Goal: Navigation & Orientation: Find specific page/section

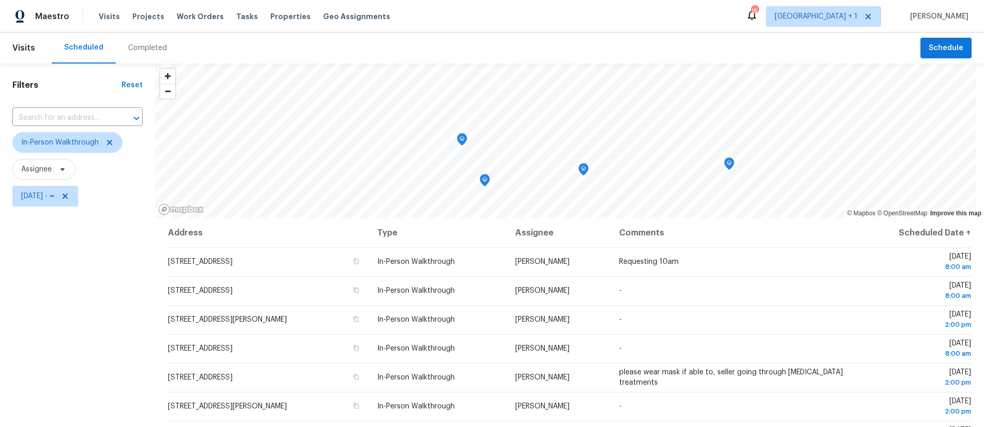
scroll to position [95, 0]
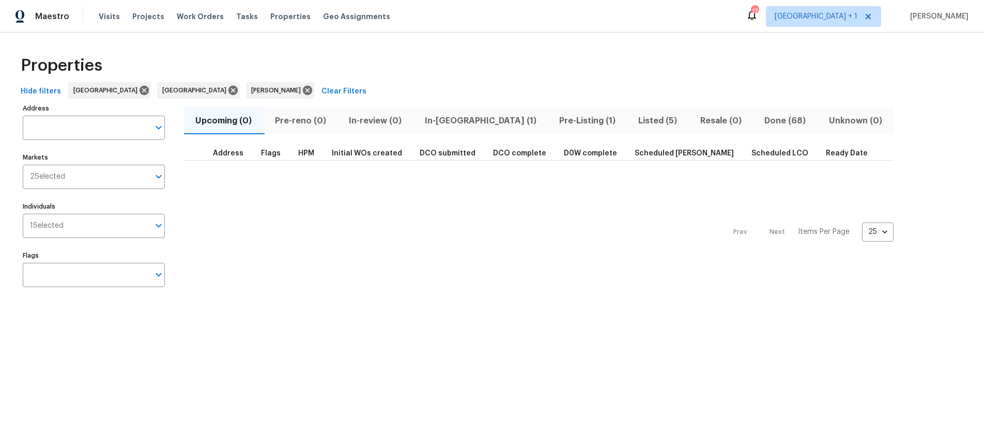
click at [633, 125] on span "Listed (5)" at bounding box center [657, 121] width 49 height 14
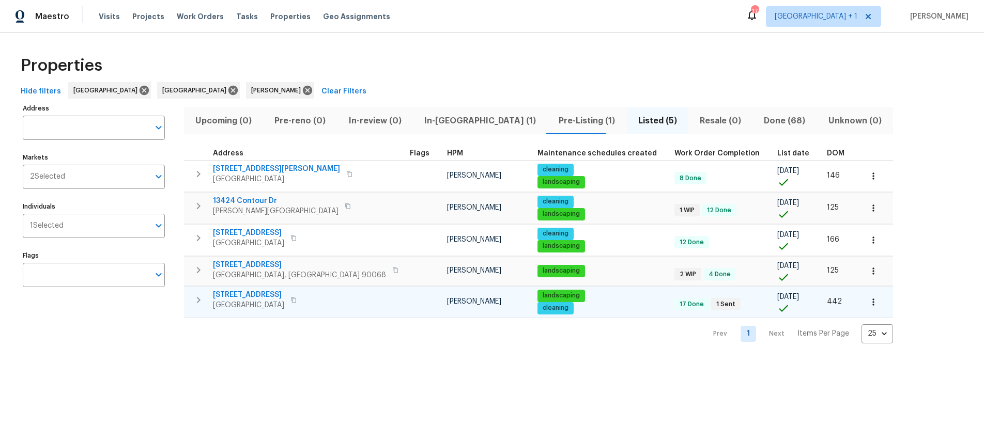
click at [248, 303] on span "[GEOGRAPHIC_DATA]" at bounding box center [248, 305] width 71 height 10
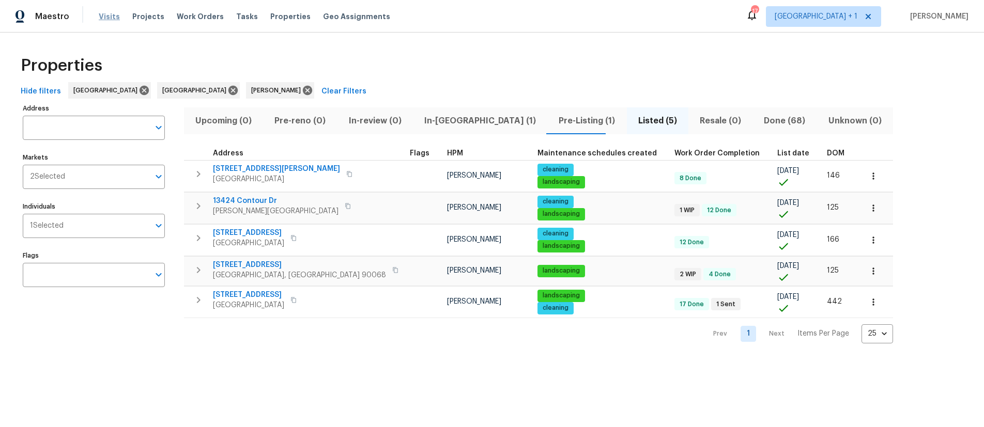
click at [104, 19] on span "Visits" at bounding box center [109, 16] width 21 height 10
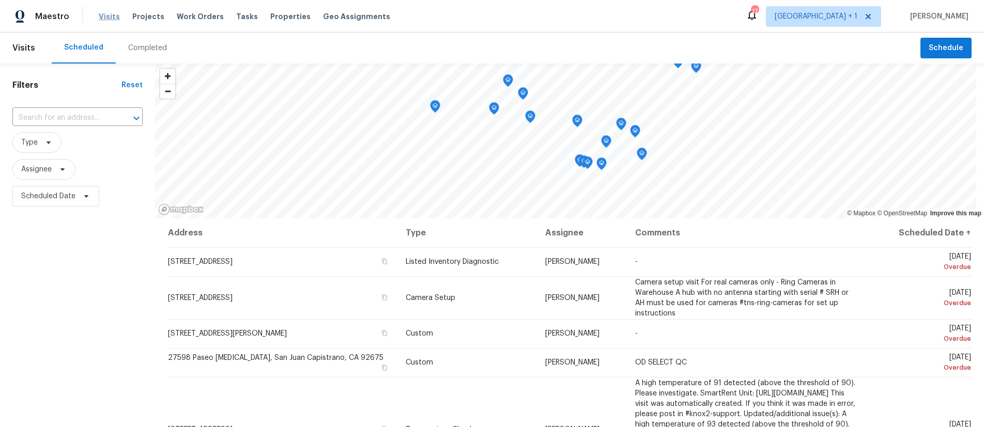
click at [110, 19] on span "Visits" at bounding box center [109, 16] width 21 height 10
click at [59, 198] on span "Scheduled Date" at bounding box center [48, 196] width 54 height 10
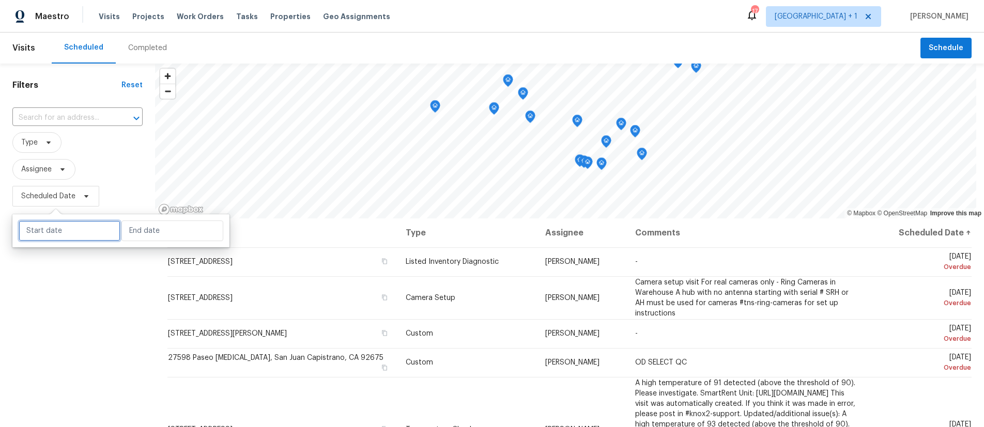
select select "7"
select select "2025"
select select "8"
select select "2025"
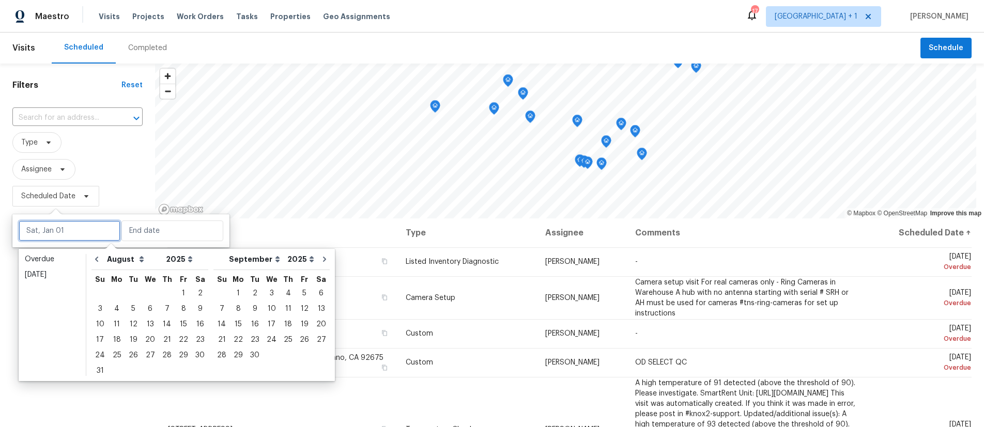
click at [63, 234] on input "text" at bounding box center [70, 231] width 102 height 21
click at [144, 355] on div "27" at bounding box center [150, 355] width 17 height 14
type input "Wed, Aug 27"
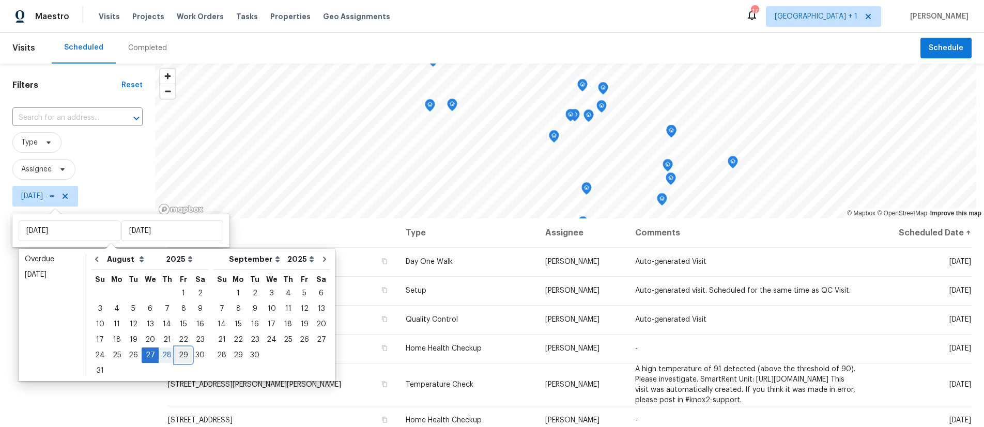
click at [175, 354] on div "29" at bounding box center [183, 355] width 17 height 14
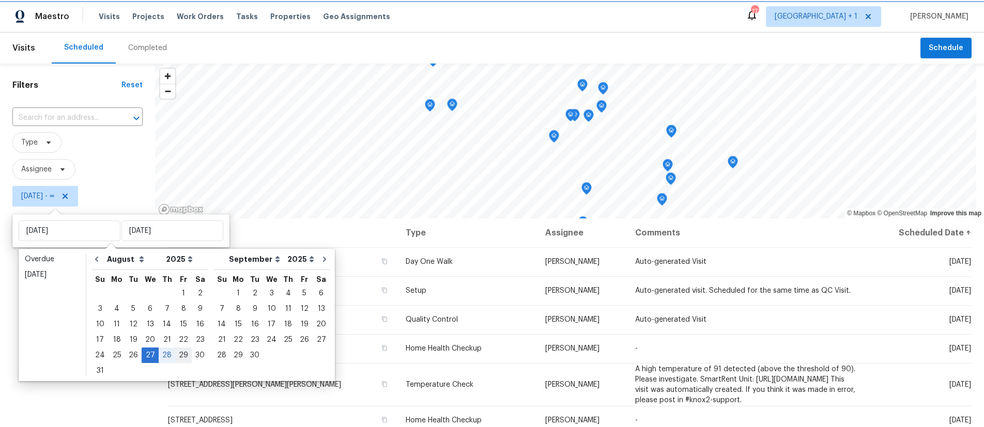
type input "Fri, Aug 29"
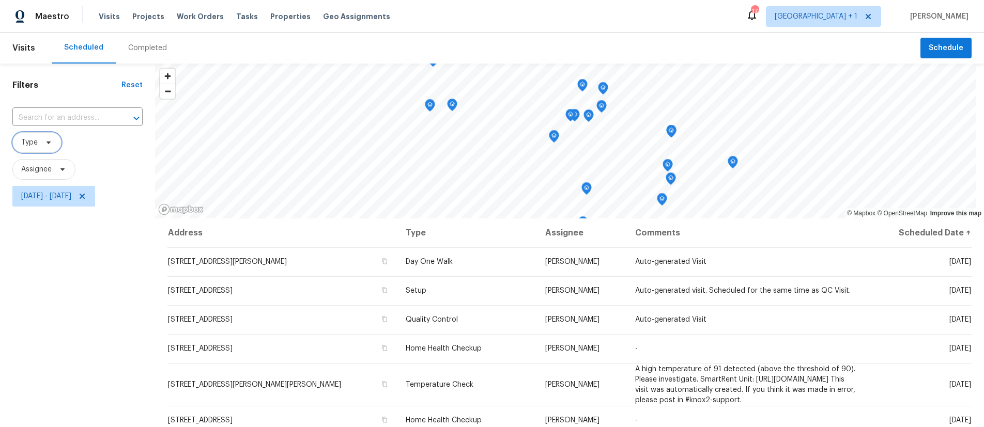
click at [31, 140] on span "Type" at bounding box center [29, 142] width 17 height 10
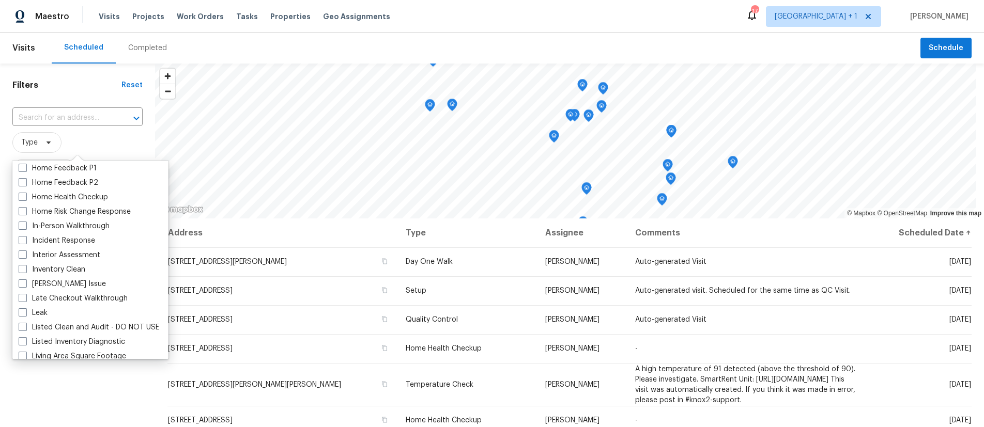
scroll to position [331, 0]
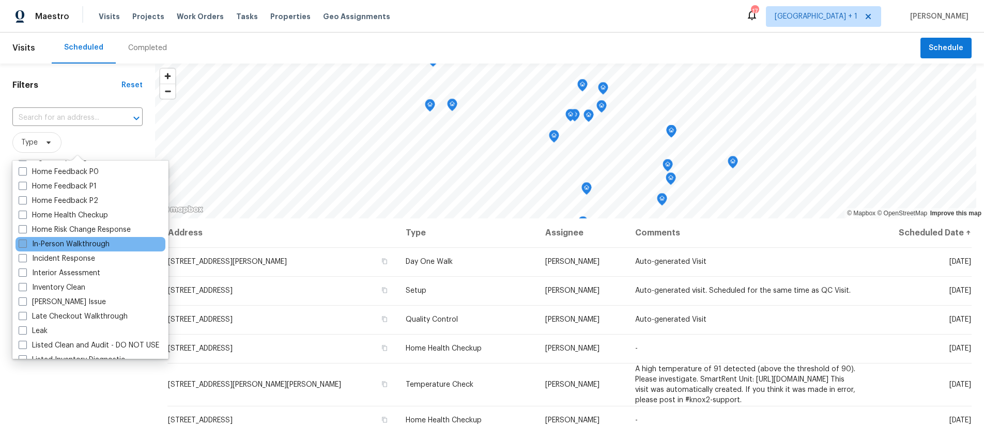
click at [22, 243] on span at bounding box center [23, 244] width 8 height 8
click at [22, 243] on input "In-Person Walkthrough" at bounding box center [22, 242] width 7 height 7
checkbox input "true"
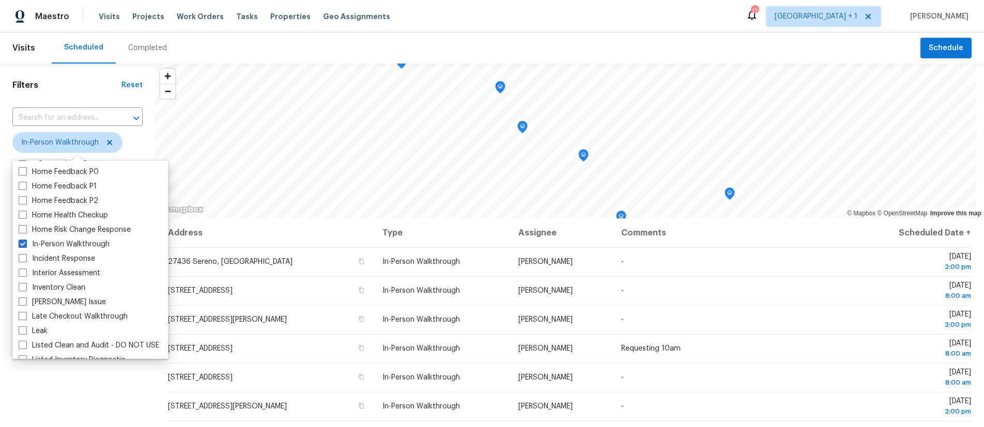
click at [27, 399] on div "Filters Reset ​ In-Person Walkthrough Assignee Wed, Aug 27 - Fri, Aug 29" at bounding box center [77, 312] width 155 height 497
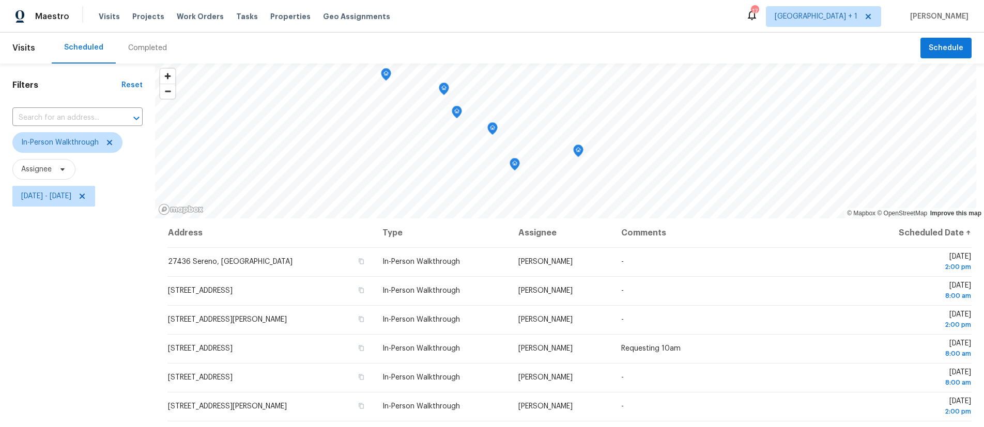
click at [59, 293] on div "Filters Reset ​ In-Person Walkthrough Assignee Wed, Aug 27 - Fri, Aug 29" at bounding box center [77, 312] width 155 height 497
click at [122, 273] on div "Filters Reset ​ In-Person Walkthrough Assignee Wed, Aug 27 - Fri, Aug 29" at bounding box center [77, 312] width 155 height 497
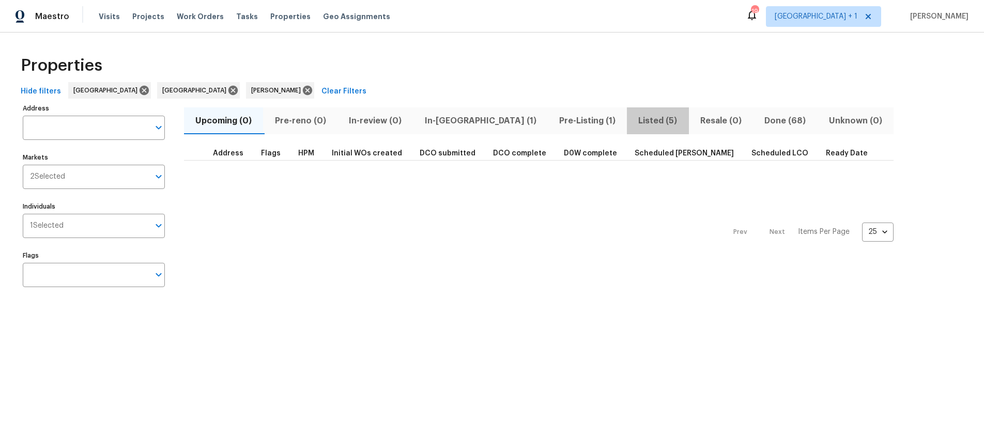
click at [633, 119] on span "Listed (5)" at bounding box center [657, 121] width 49 height 14
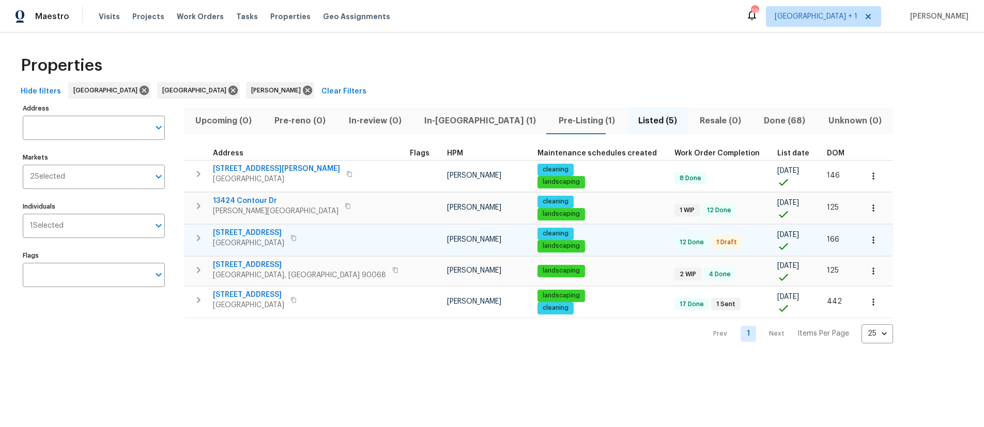
click at [284, 240] on span "[GEOGRAPHIC_DATA]" at bounding box center [248, 243] width 71 height 10
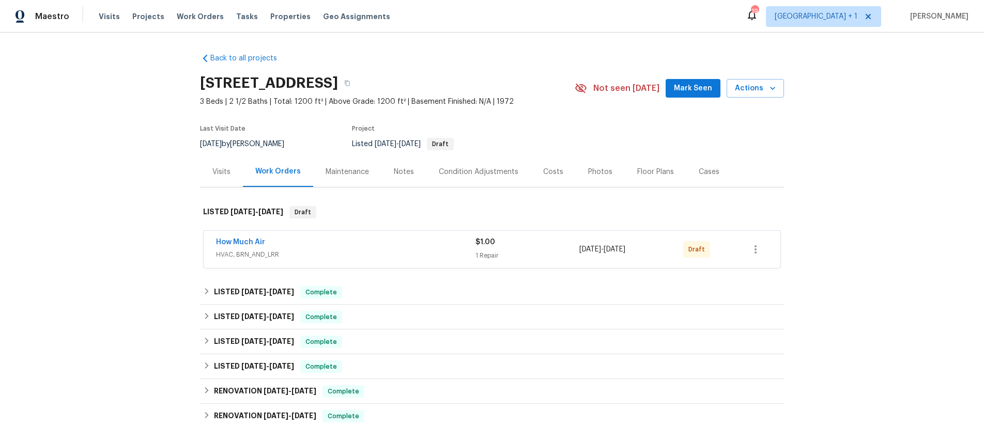
click at [280, 247] on div "How Much Air" at bounding box center [345, 243] width 259 height 12
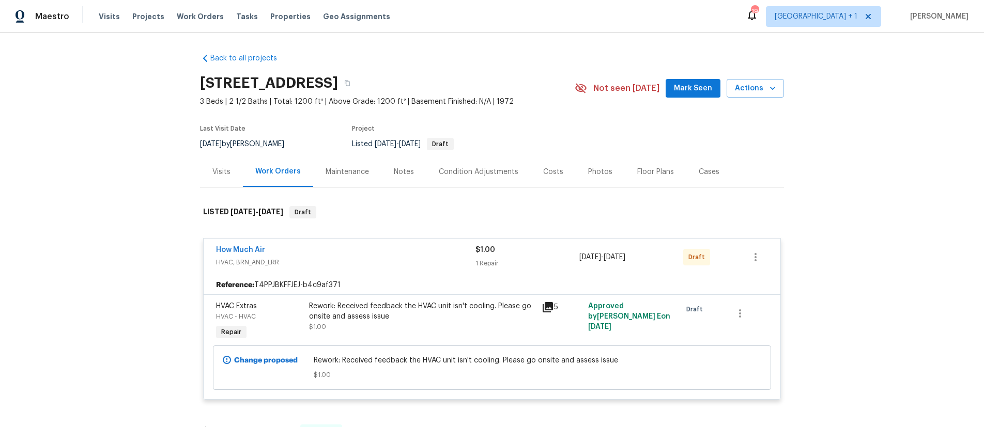
click at [547, 310] on icon at bounding box center [548, 307] width 10 height 10
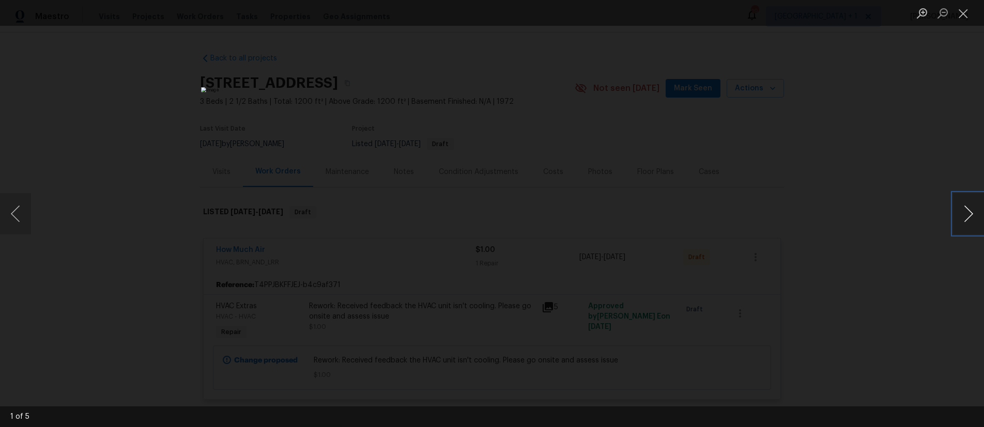
click at [964, 221] on button "Next image" at bounding box center [968, 213] width 31 height 41
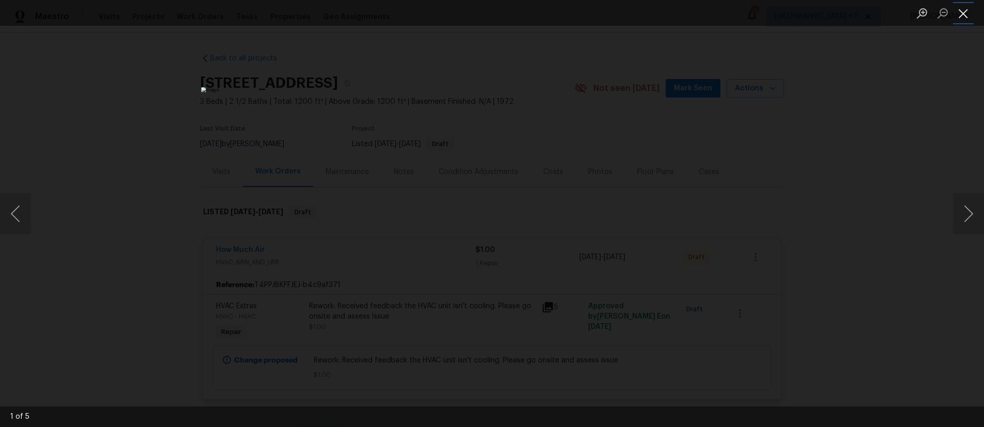
click at [961, 18] on button "Close lightbox" at bounding box center [963, 13] width 21 height 18
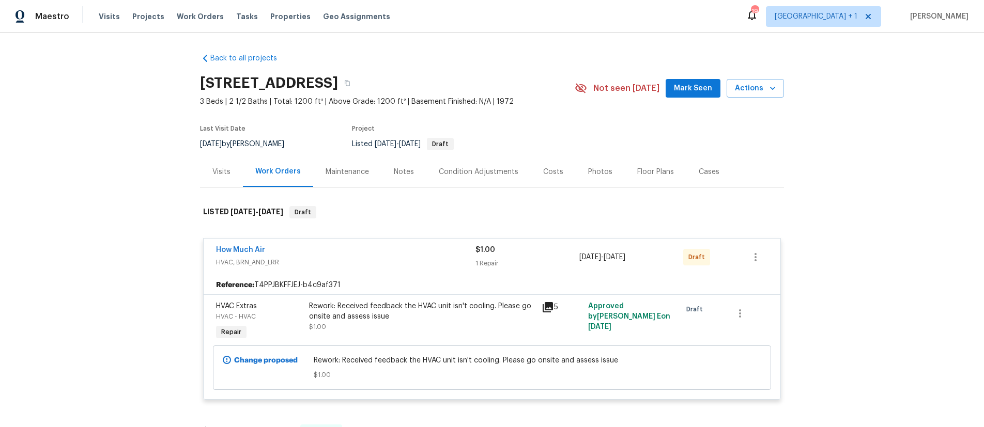
click at [112, 126] on div "Back to all projects 700 W La Veta Ave Unit H7, Orange, CA 92868 3 Beds | 2 1/2…" at bounding box center [492, 230] width 984 height 395
click at [87, 129] on div "Back to all projects 700 W La Veta Ave Unit H7, Orange, CA 92868 3 Beds | 2 1/2…" at bounding box center [492, 230] width 984 height 395
click at [136, 86] on div "Back to all projects 700 W La Veta Ave Unit H7, Orange, CA 92868 3 Beds | 2 1/2…" at bounding box center [492, 230] width 984 height 395
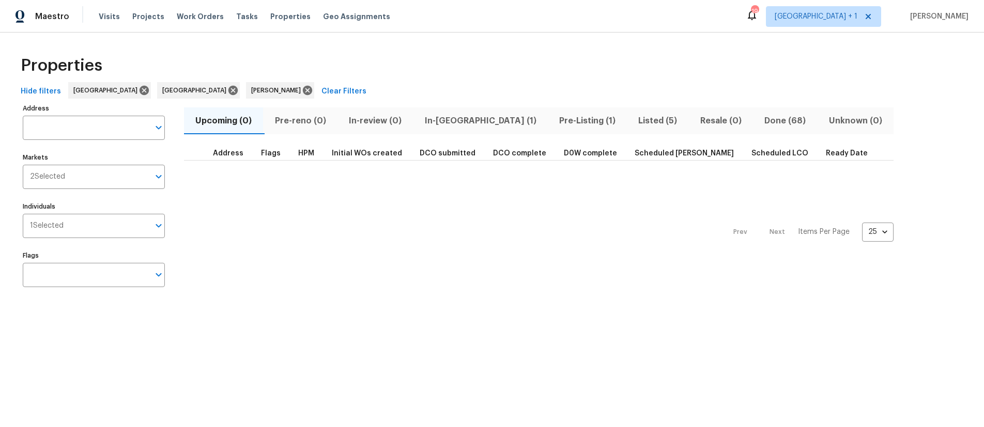
click at [554, 120] on span "Pre-Listing (1)" at bounding box center [587, 121] width 67 height 14
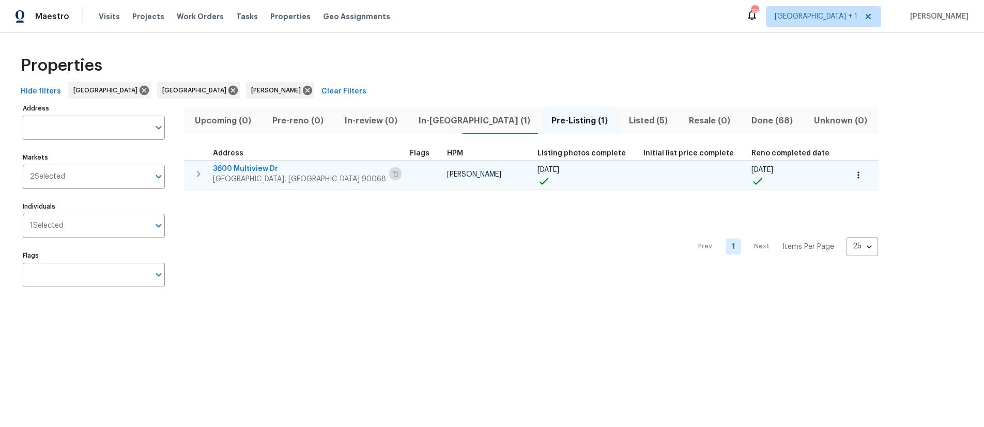
click at [393, 174] on icon "button" at bounding box center [395, 174] width 5 height 6
